Goal: Transaction & Acquisition: Purchase product/service

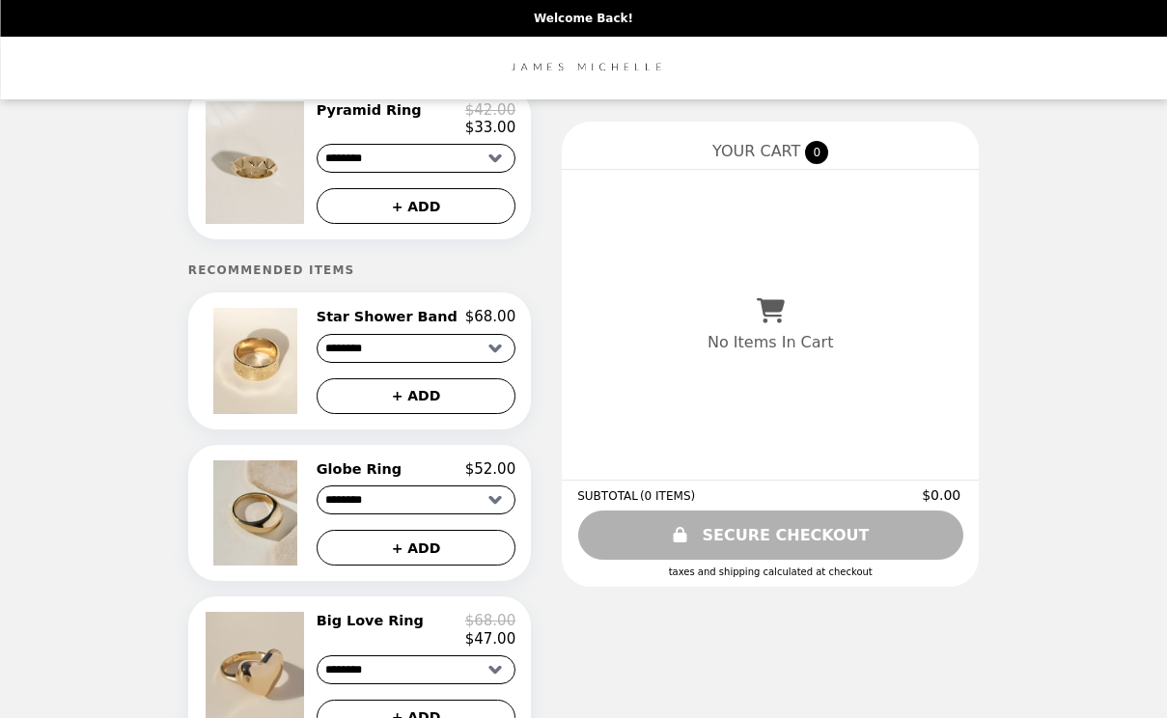
scroll to position [66, 0]
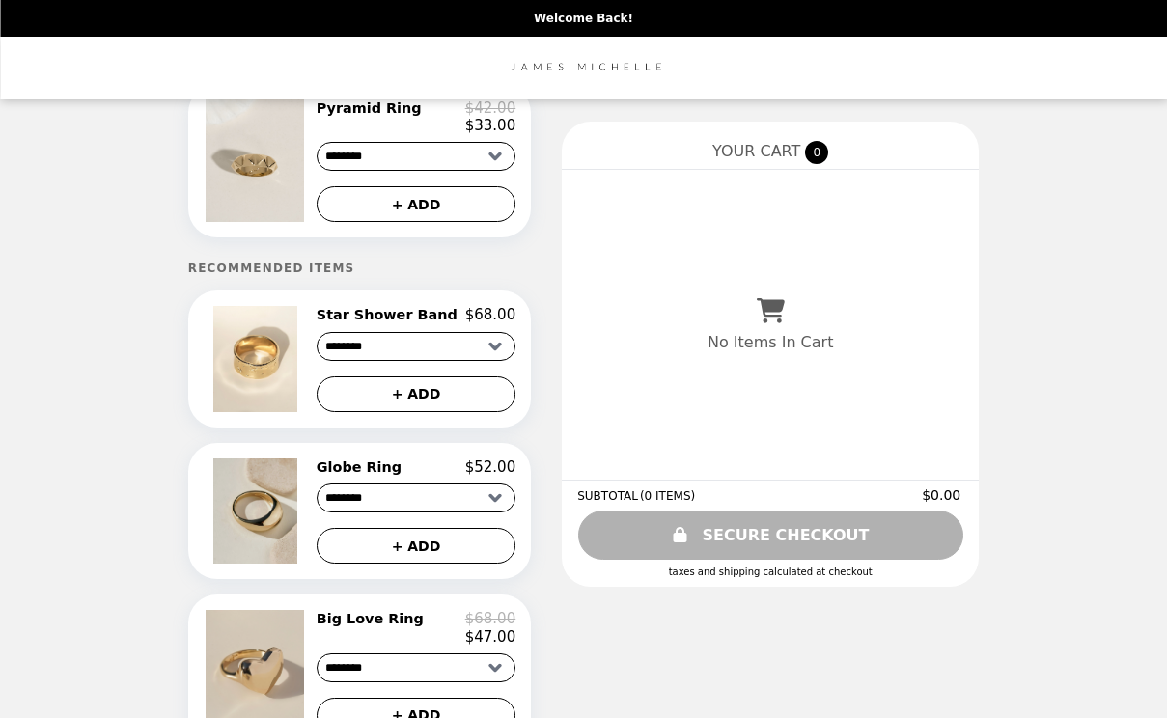
click at [265, 526] on img at bounding box center [258, 511] width 90 height 105
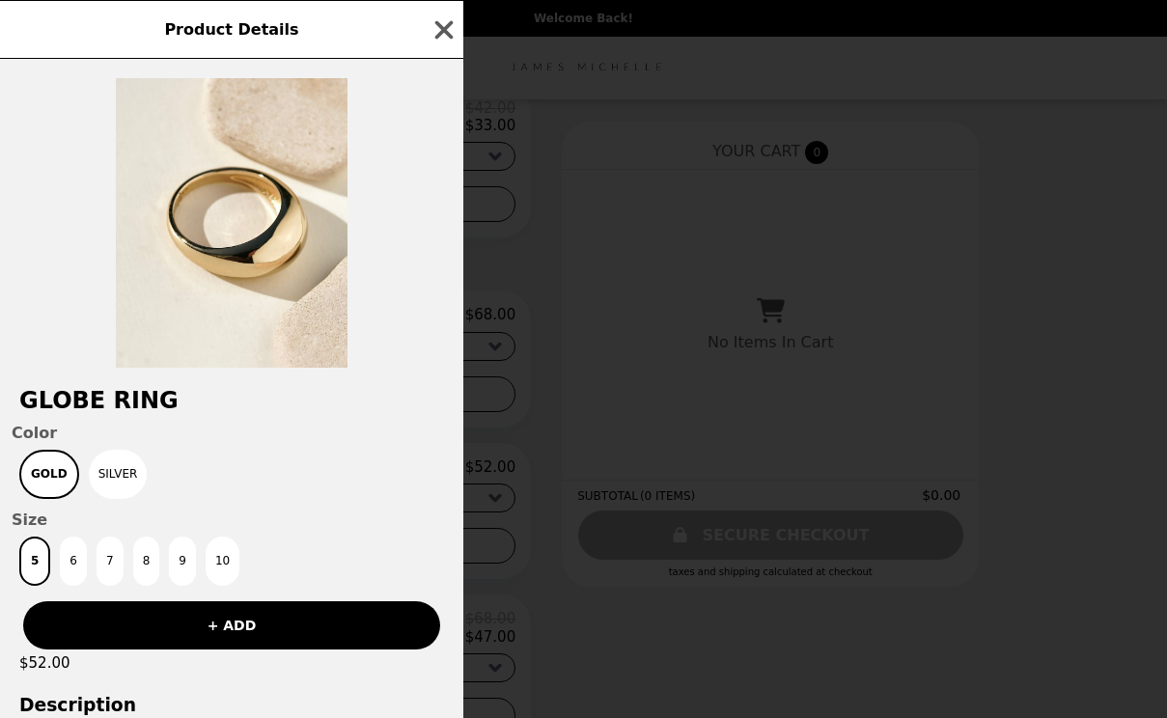
scroll to position [0, 0]
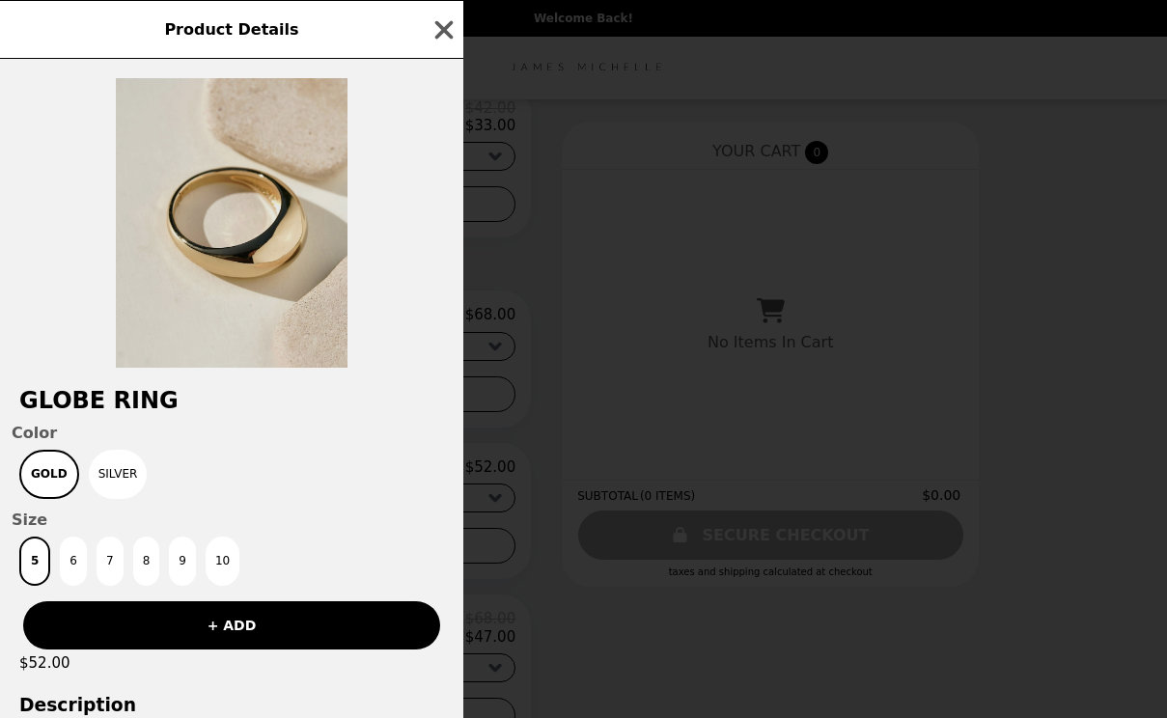
click at [278, 244] on img at bounding box center [232, 223] width 232 height 290
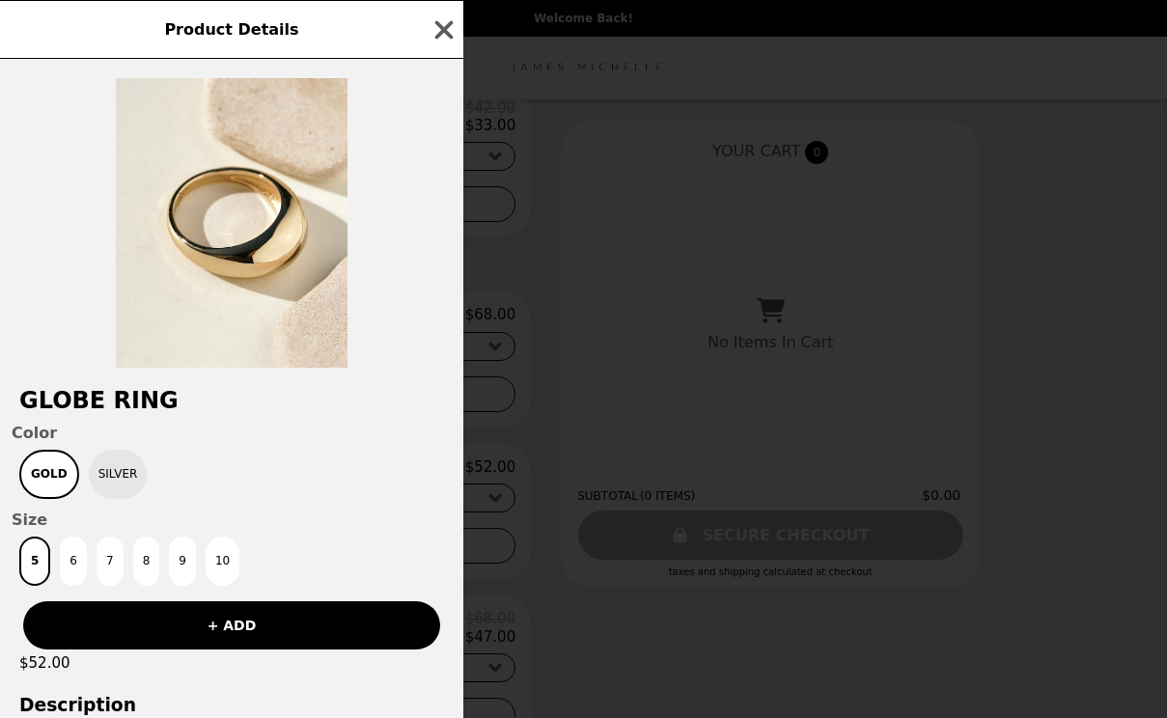
click at [116, 473] on button "Silver" at bounding box center [118, 474] width 59 height 49
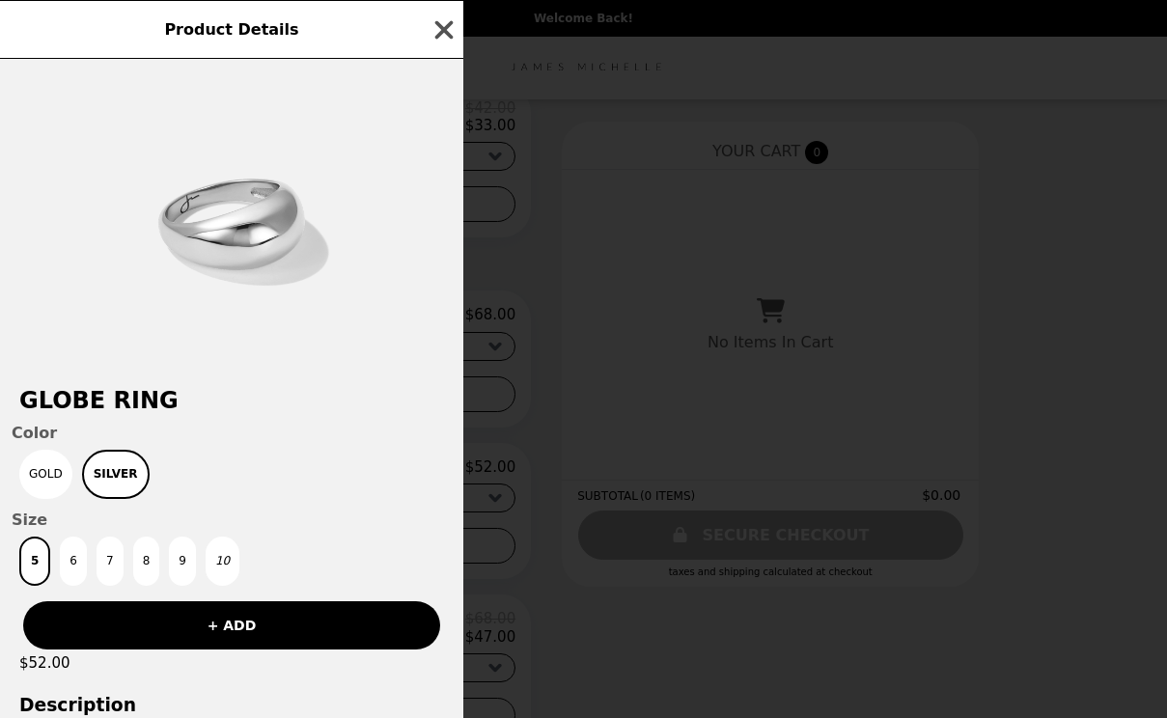
click at [442, 20] on icon "button" at bounding box center [444, 29] width 29 height 29
